Goal: Use online tool/utility: Utilize a website feature to perform a specific function

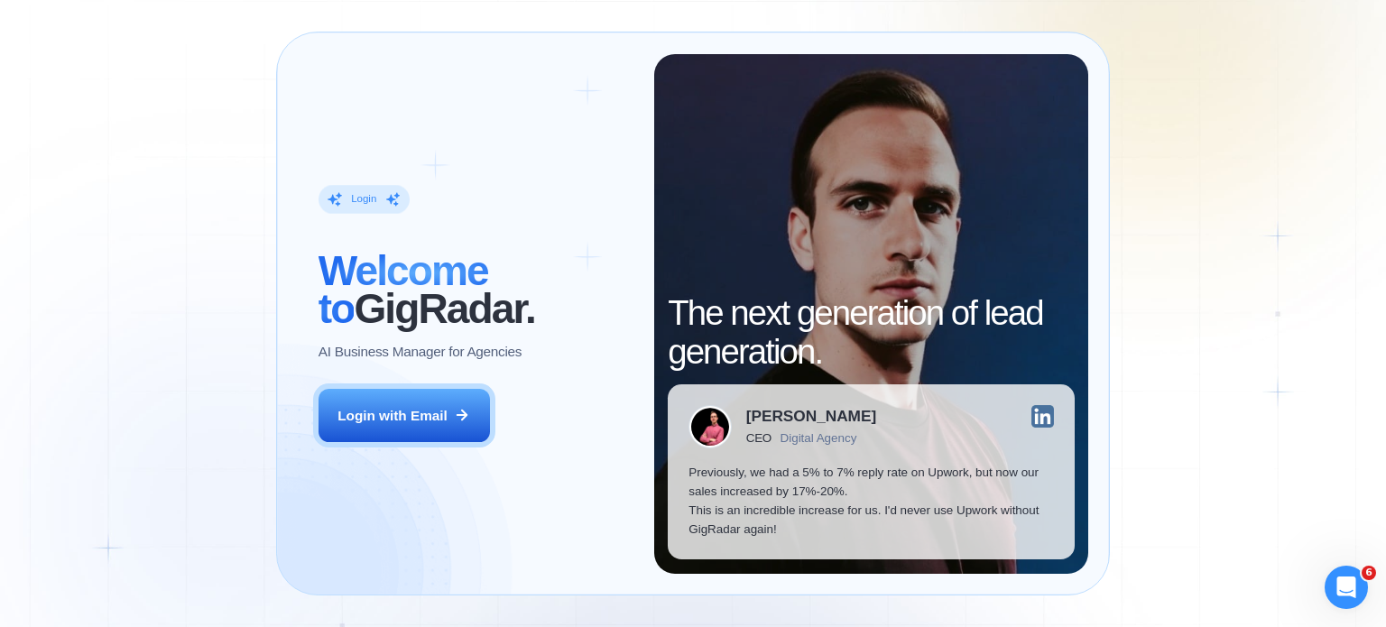
click at [399, 444] on div "Login ‍ Welcome to GigRadar. AI Business Manager for Agencies Login with Email" at bounding box center [476, 314] width 356 height 520
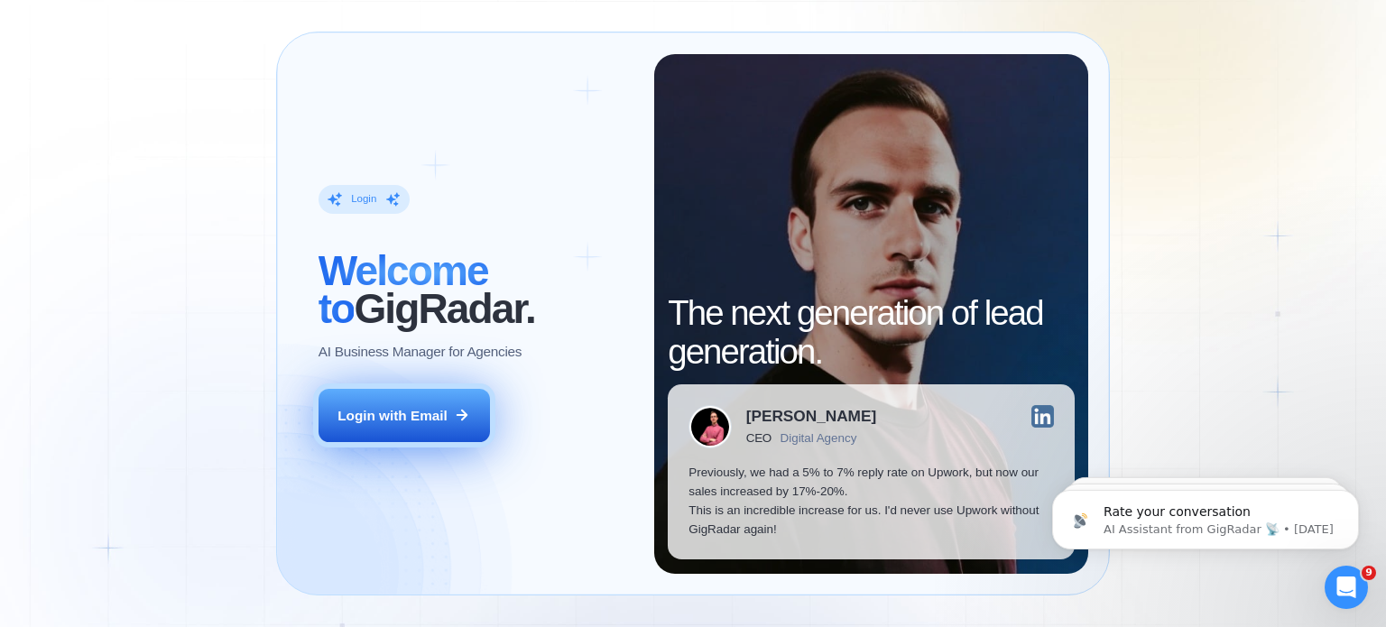
click at [431, 430] on button "Login with Email" at bounding box center [404, 416] width 171 height 54
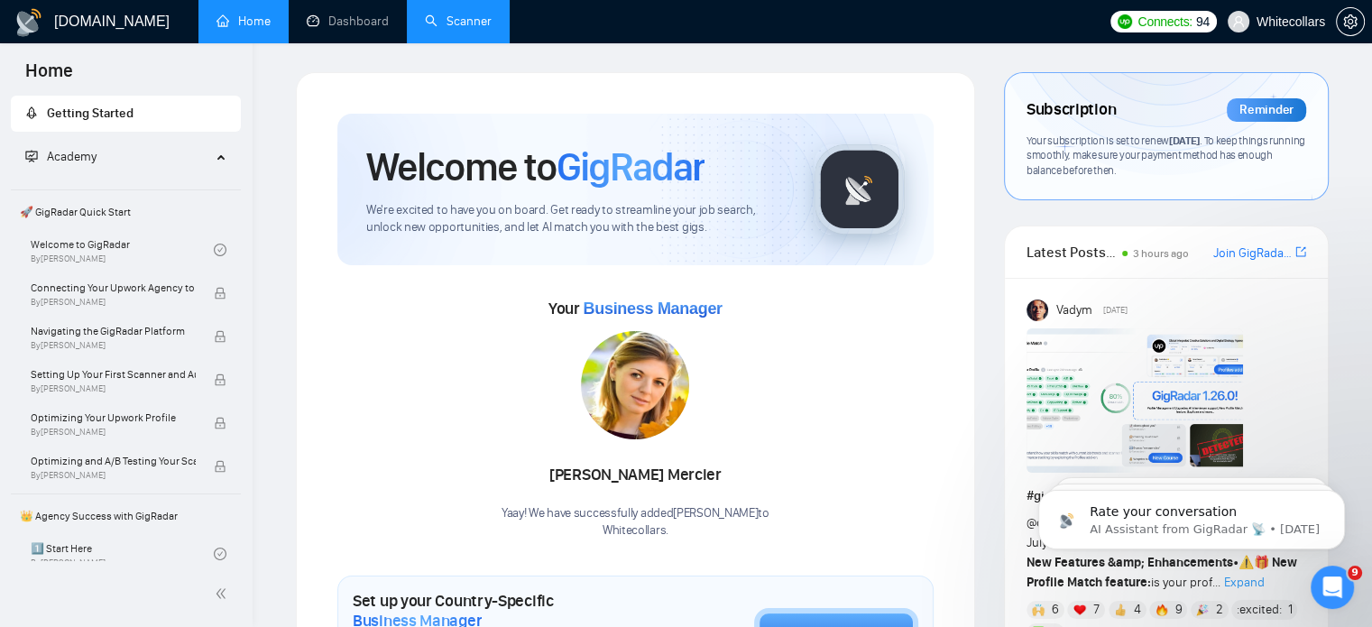
click at [471, 29] on link "Scanner" at bounding box center [458, 21] width 67 height 15
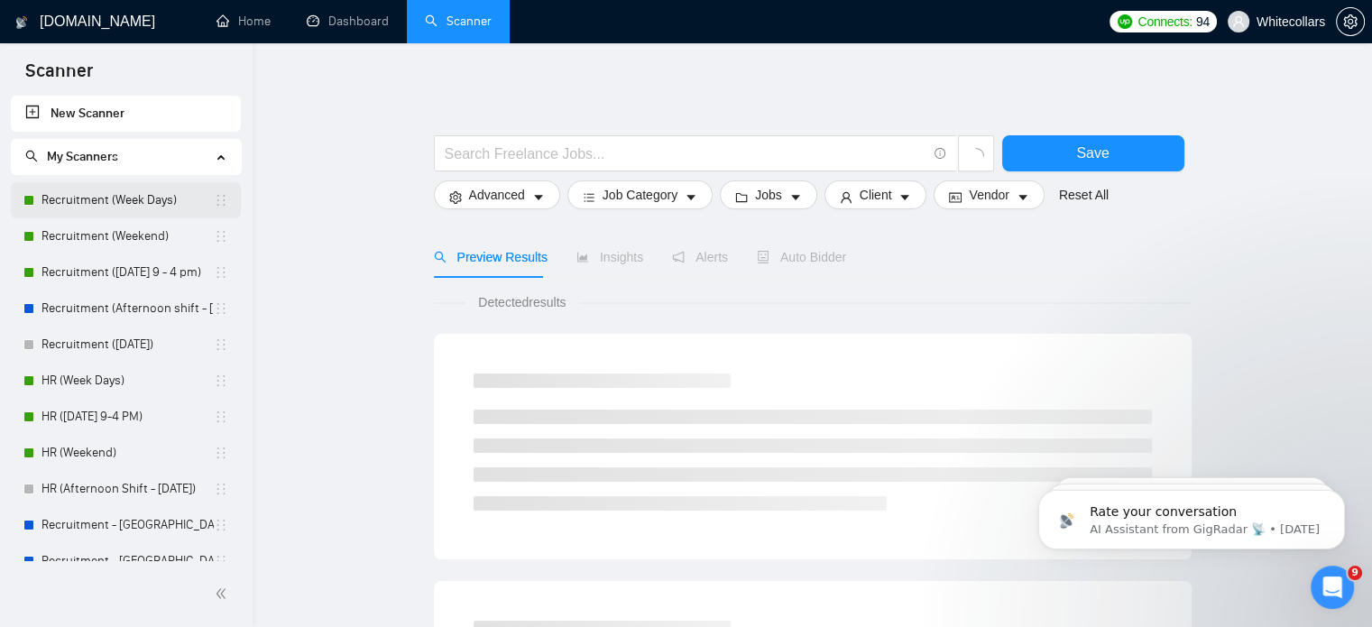
click at [110, 198] on link "Recruitment (Week Days)" at bounding box center [128, 200] width 172 height 36
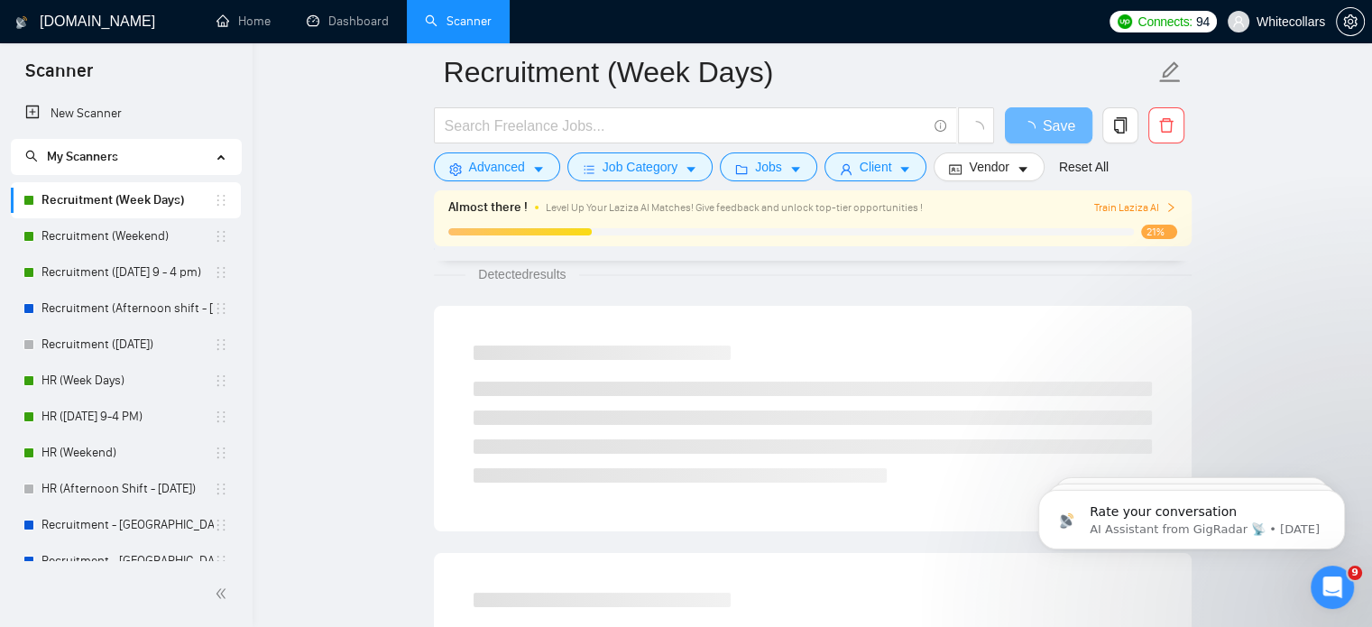
scroll to position [285, 0]
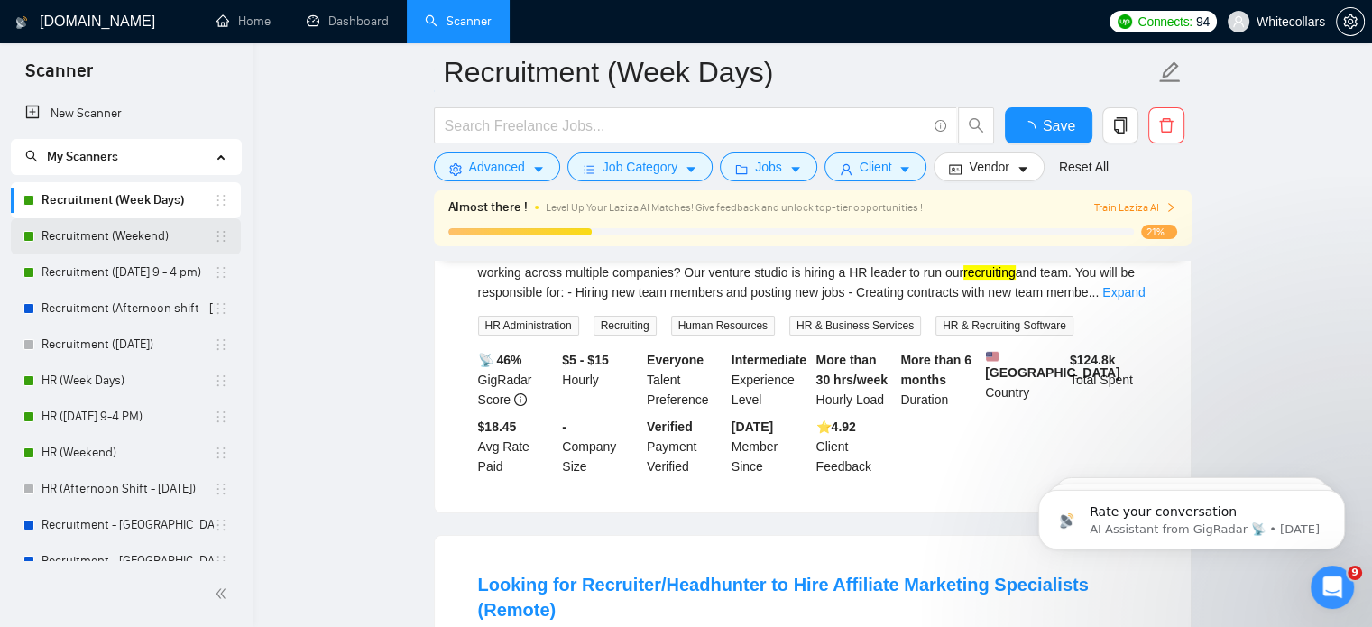
click at [89, 236] on link "Recruitment (Weekend)" at bounding box center [128, 236] width 172 height 36
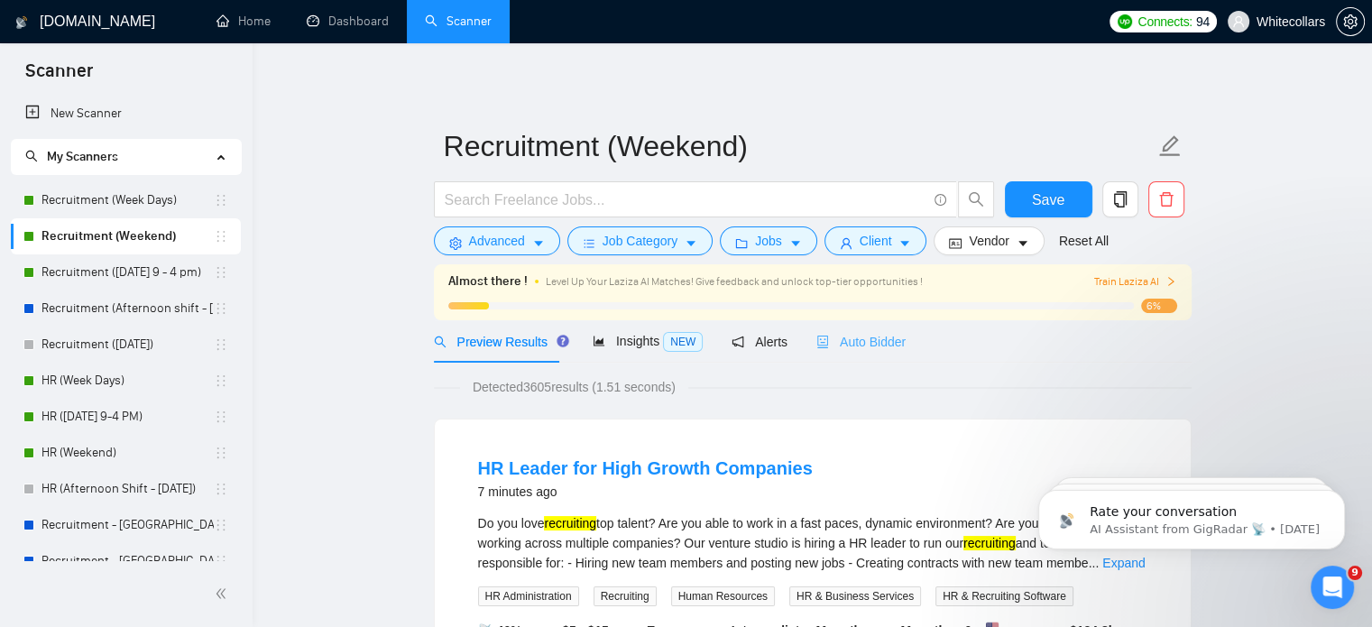
click at [864, 356] on div "Auto Bidder" at bounding box center [861, 341] width 89 height 42
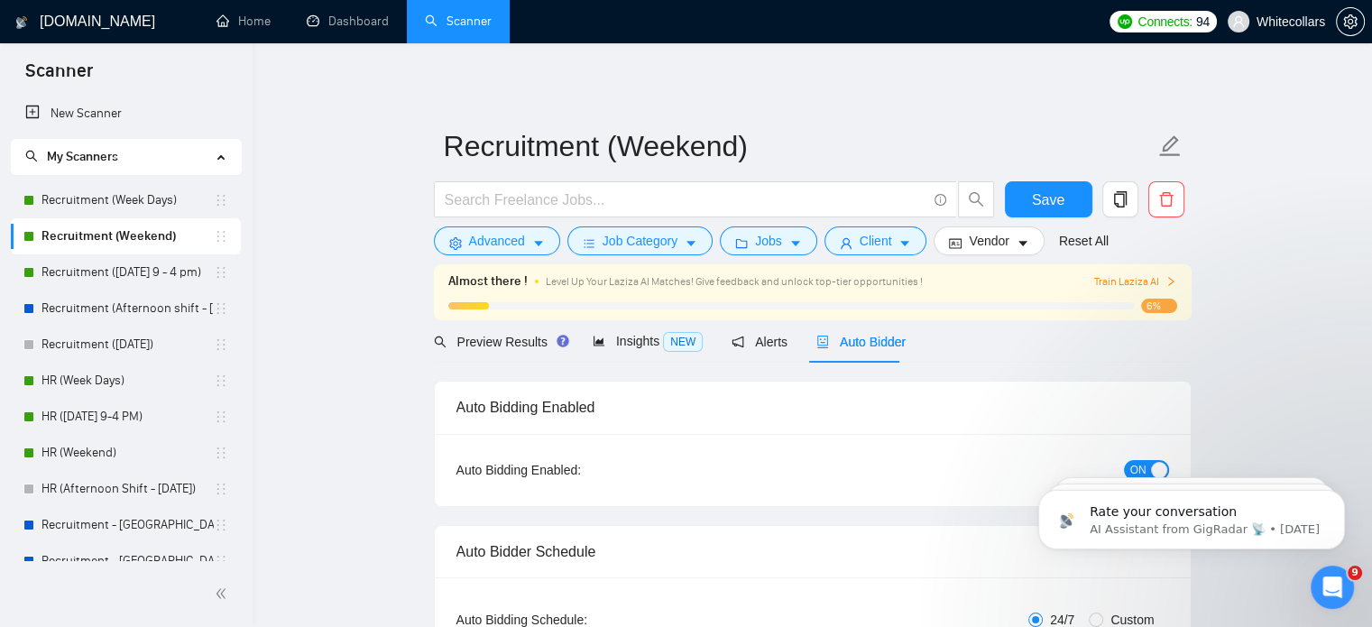
radio input "false"
radio input "true"
checkbox input "true"
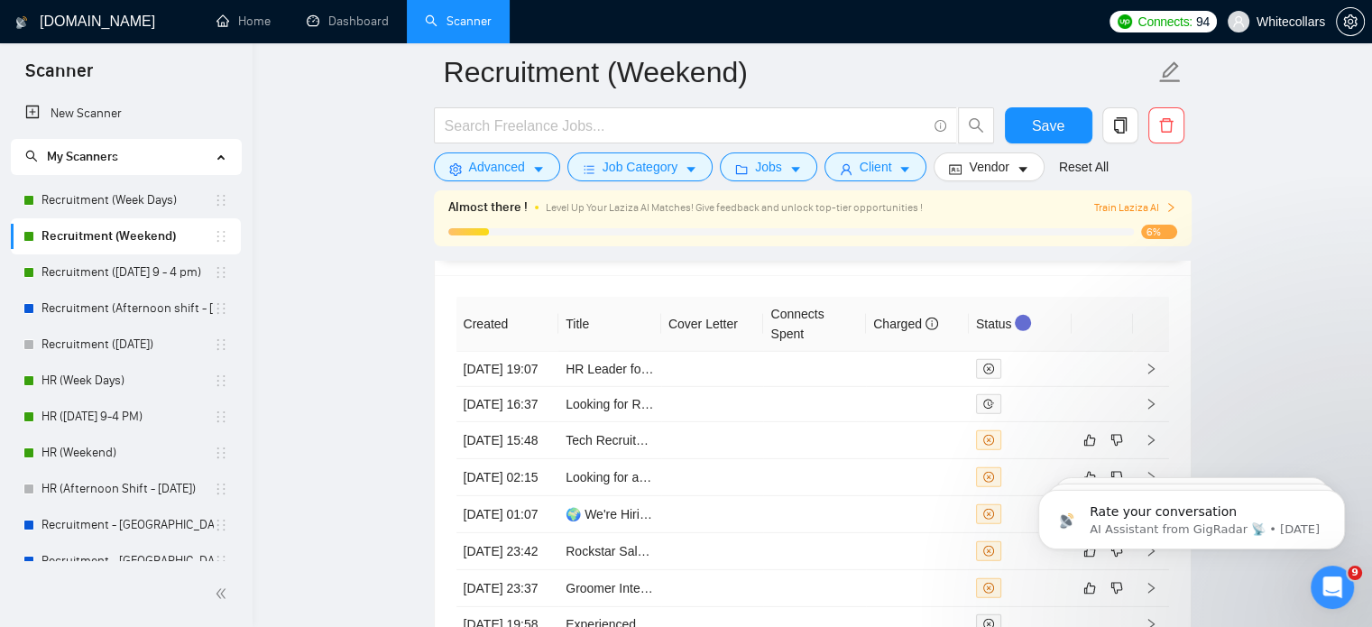
scroll to position [5188, 0]
